Goal: Task Accomplishment & Management: Complete application form

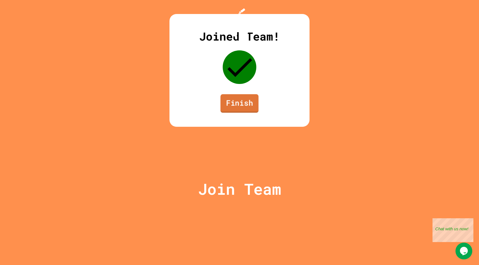
click at [241, 113] on link "Finish" at bounding box center [240, 103] width 38 height 18
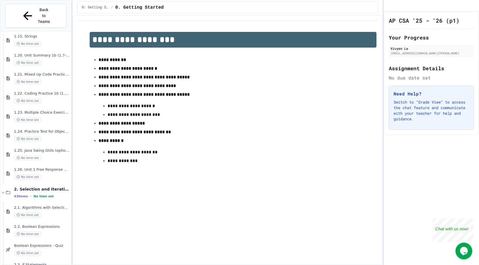
scroll to position [517, 0]
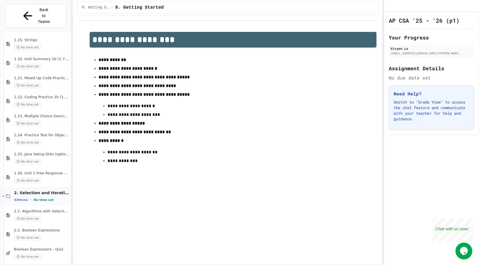
click at [3, 194] on icon at bounding box center [3, 196] width 5 height 5
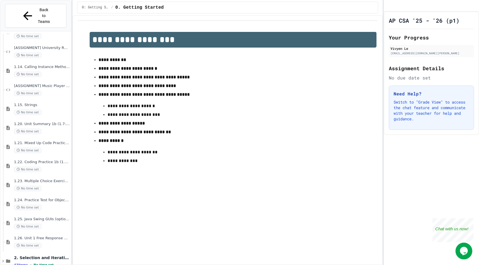
scroll to position [452, 0]
click at [43, 179] on span "1.23. Multiple Choice Exercises for Unit 1b (1.9-1.15)" at bounding box center [42, 181] width 56 height 5
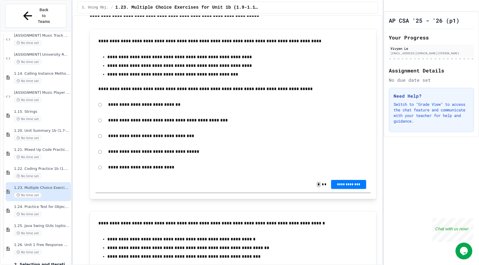
scroll to position [75, 0]
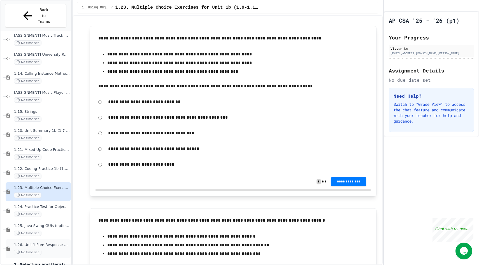
click at [46, 243] on span "1.26. Unit 1 Free Response Question (FRQ) Practice" at bounding box center [42, 245] width 56 height 5
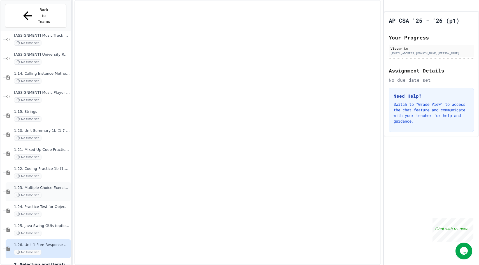
click at [52, 186] on span "1.23. Multiple Choice Exercises for Unit 1b (1.9-1.15)" at bounding box center [42, 188] width 56 height 5
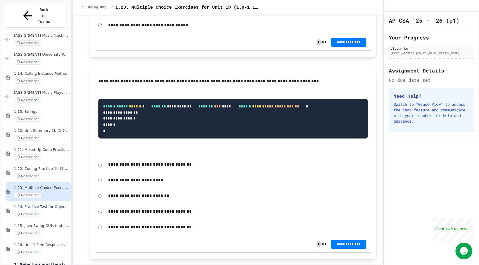
scroll to position [398, 0]
